Goal: Information Seeking & Learning: Learn about a topic

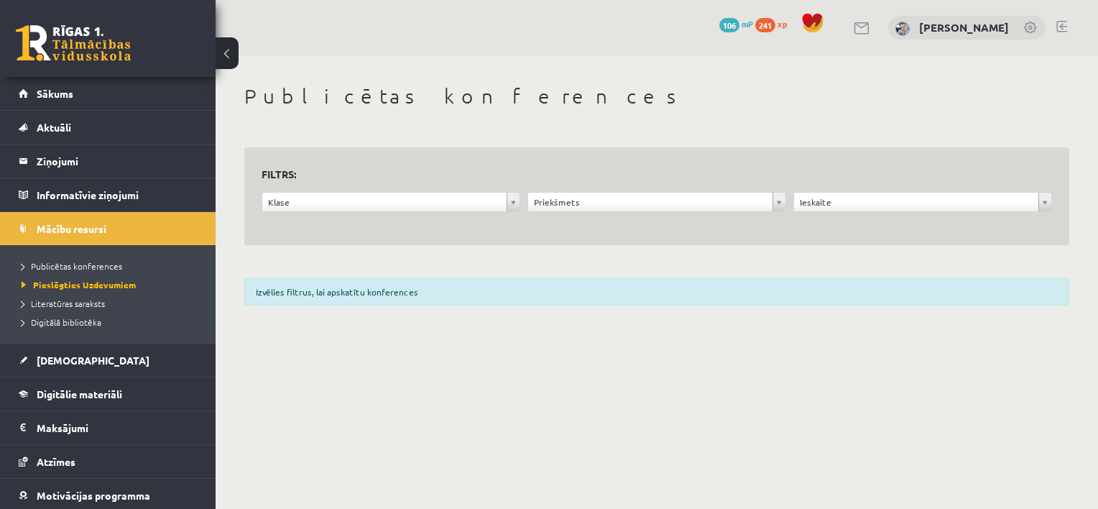
click at [75, 100] on link "Sākums" at bounding box center [108, 93] width 179 height 33
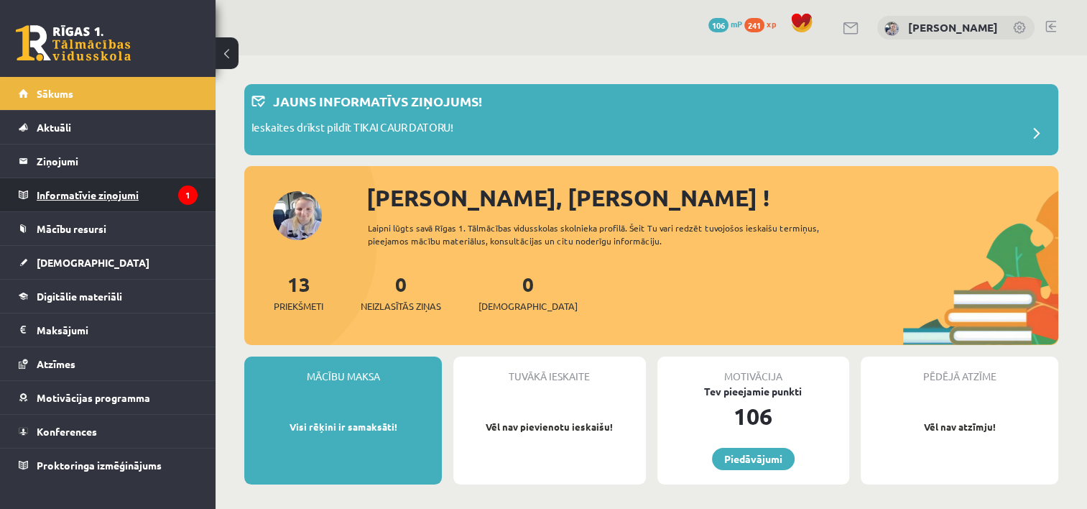
click at [89, 190] on legend "Informatīvie ziņojumi 1" at bounding box center [117, 194] width 161 height 33
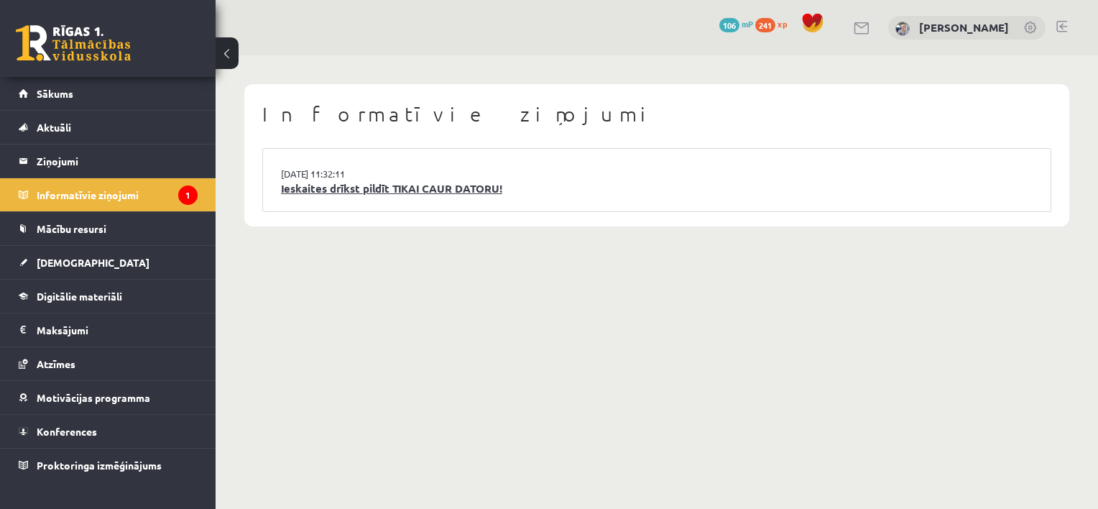
click at [348, 188] on link "Ieskaites drīkst pildīt TIKAI CAUR DATORU!" at bounding box center [656, 188] width 751 height 17
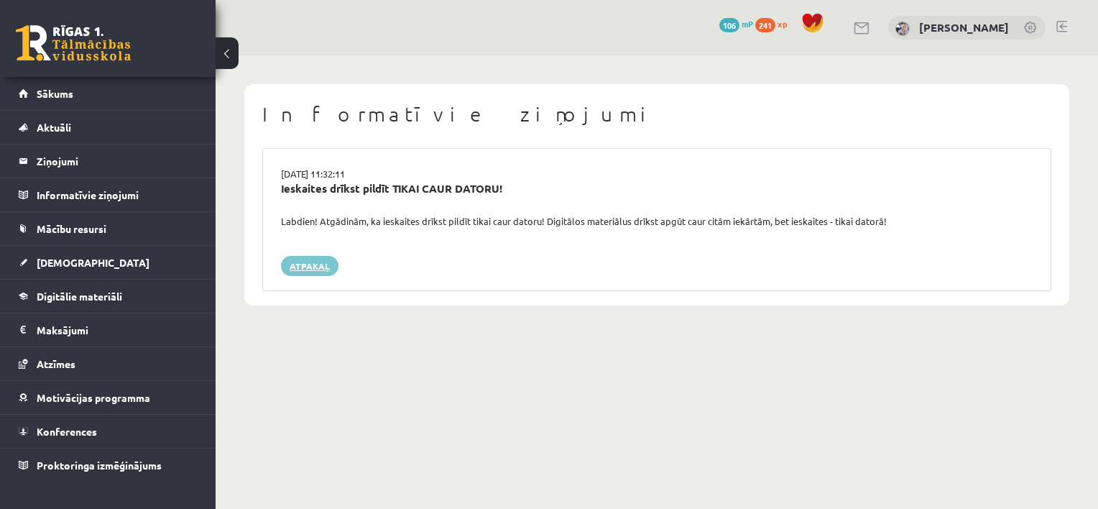
click at [314, 261] on link "Atpakaļ" at bounding box center [309, 266] width 57 height 20
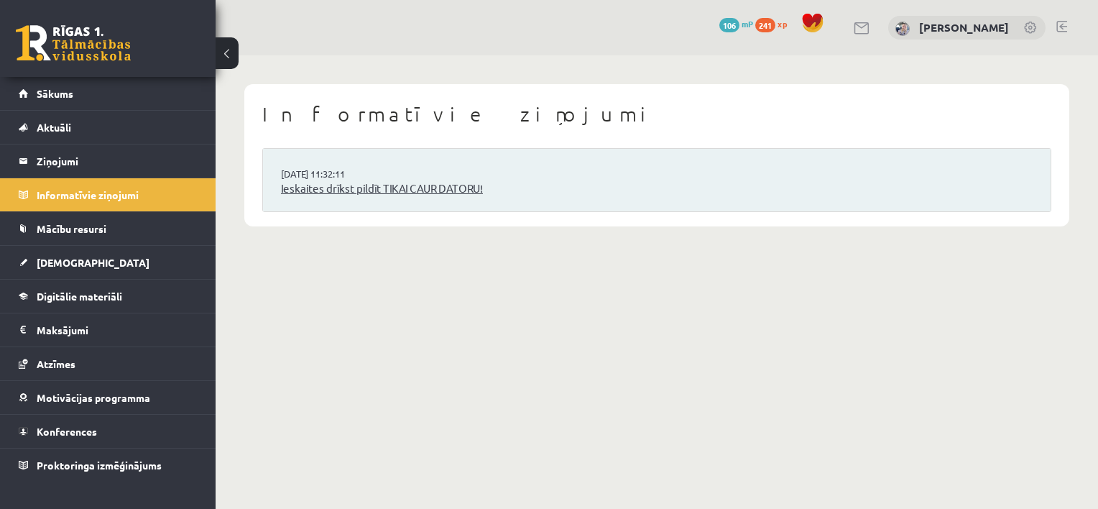
click at [317, 182] on link "Ieskaites drīkst pildīt TIKAI CAUR DATORU!" at bounding box center [656, 188] width 751 height 17
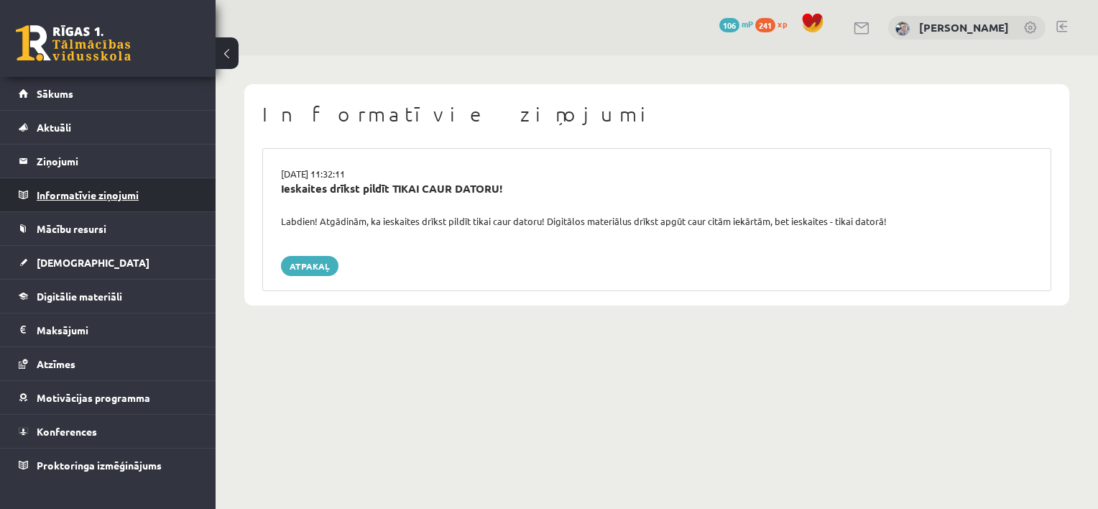
click at [130, 195] on legend "Informatīvie ziņojumi 0" at bounding box center [117, 194] width 161 height 33
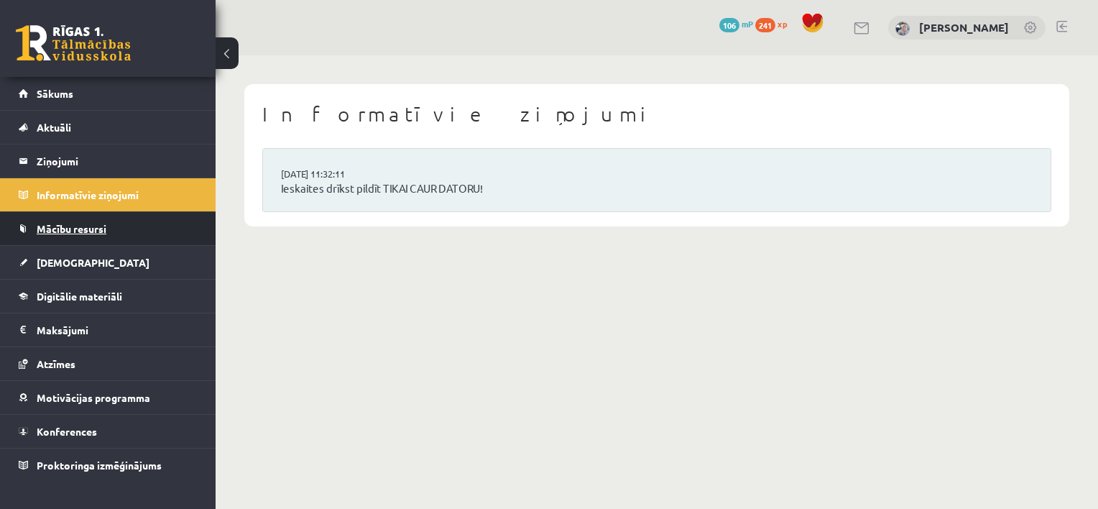
click at [95, 224] on span "Mācību resursi" at bounding box center [72, 228] width 70 height 13
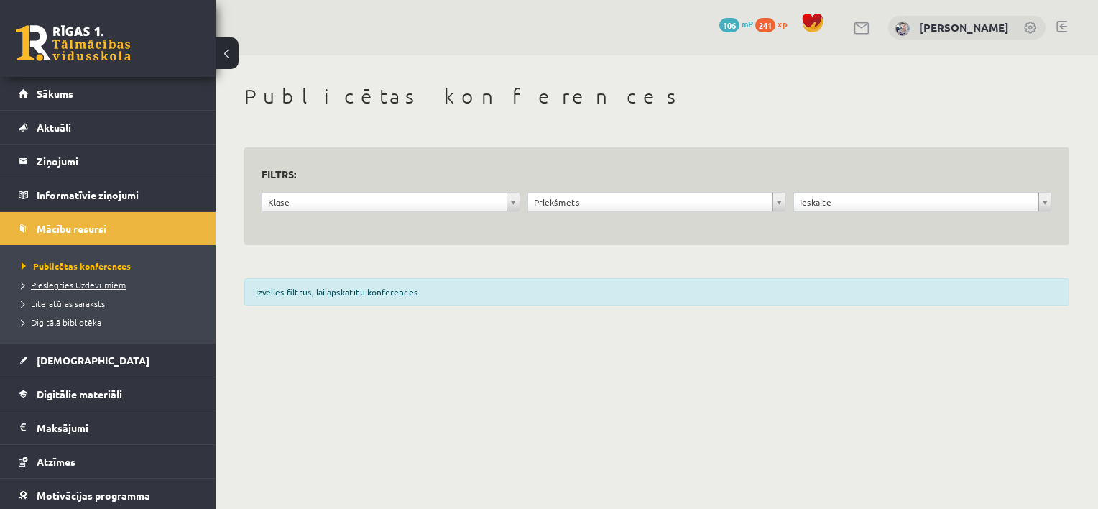
click at [83, 280] on span "Pieslēgties Uzdevumiem" at bounding box center [74, 284] width 104 height 11
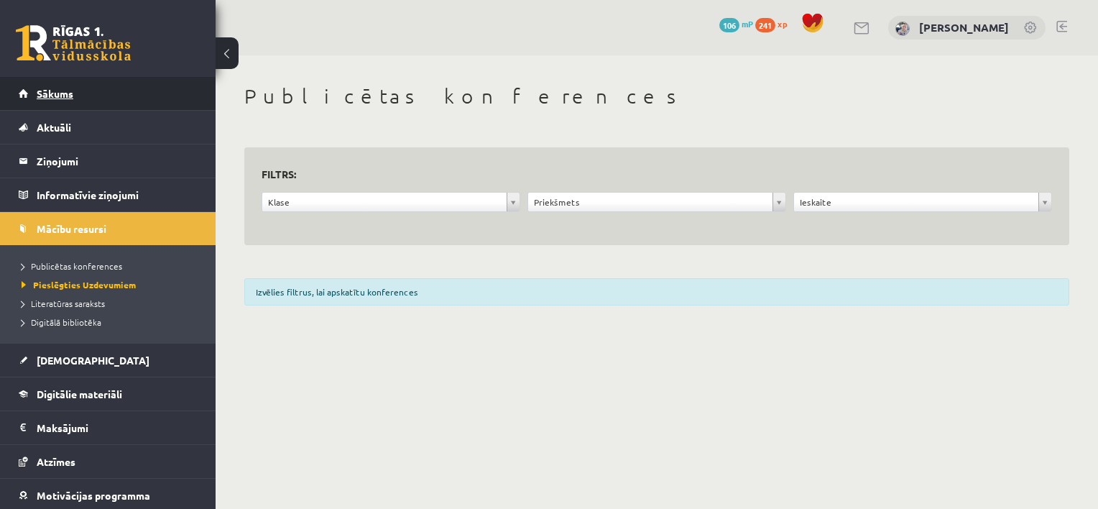
click at [109, 83] on link "Sākums" at bounding box center [108, 93] width 179 height 33
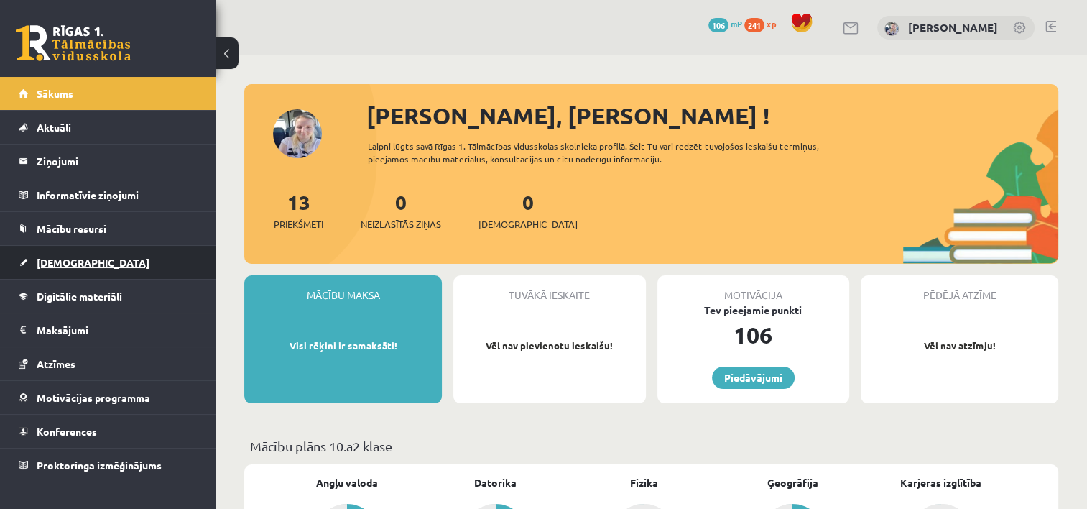
click at [121, 271] on link "[DEMOGRAPHIC_DATA]" at bounding box center [108, 262] width 179 height 33
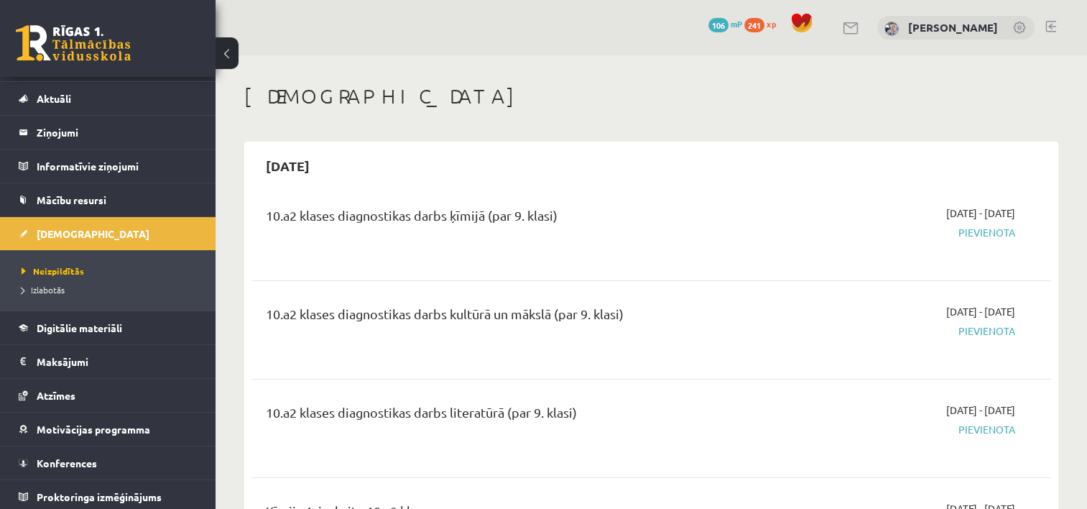
scroll to position [32, 0]
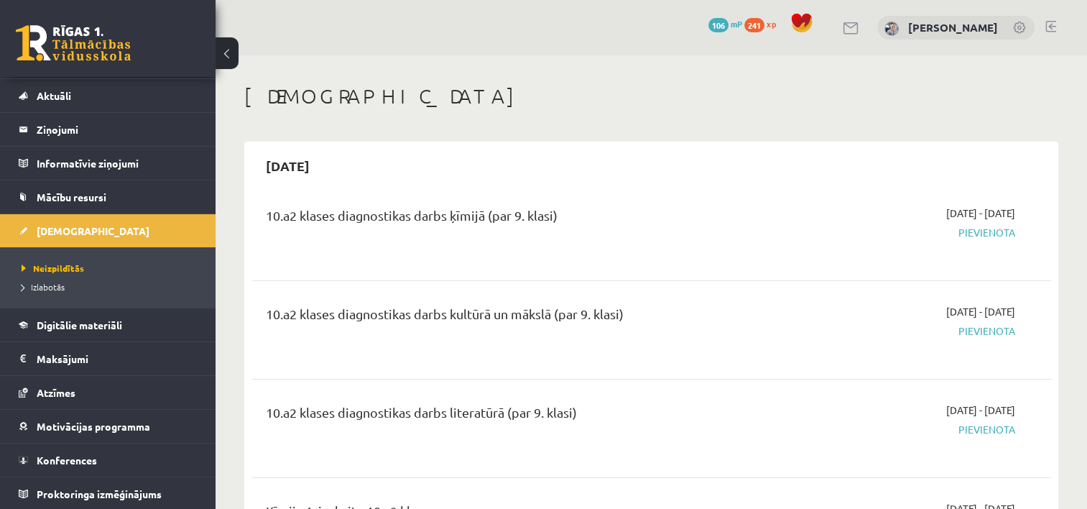
click at [798, 270] on div "10.a2 klases diagnostikas darbs ķīmijā (par 9. klasi) [DATE] - [DATE] [GEOGRAPH…" at bounding box center [650, 231] width 799 height 80
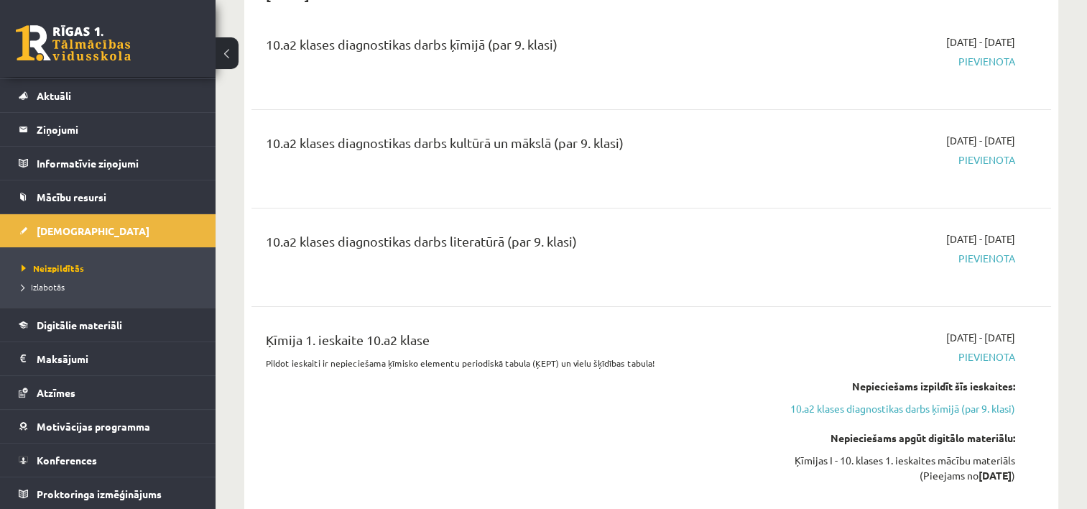
scroll to position [172, 0]
